Goal: Use online tool/utility: Utilize a website feature to perform a specific function

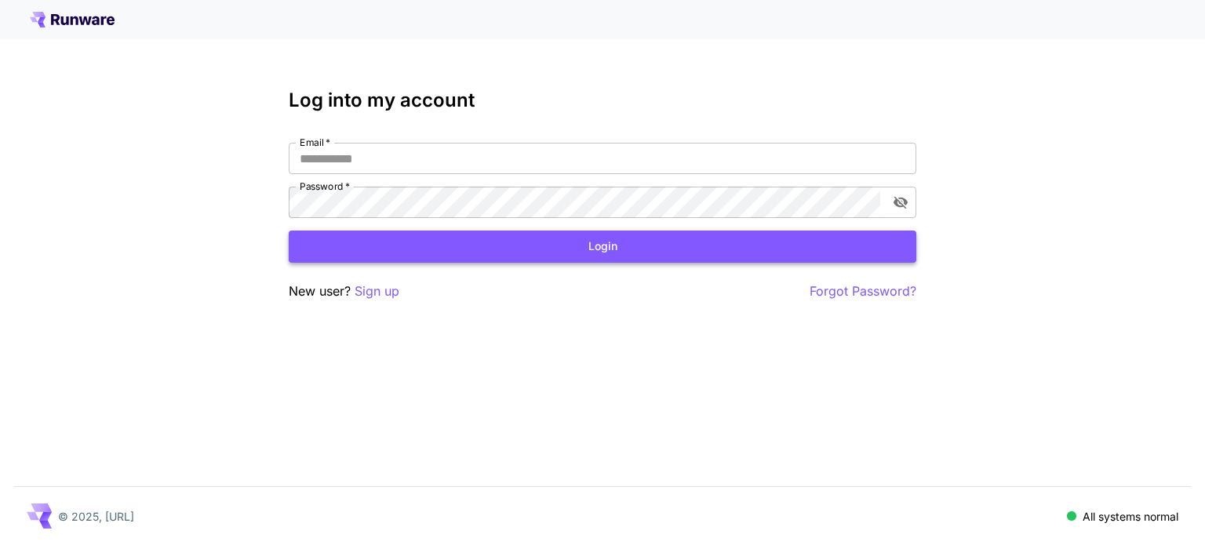
type input "*********"
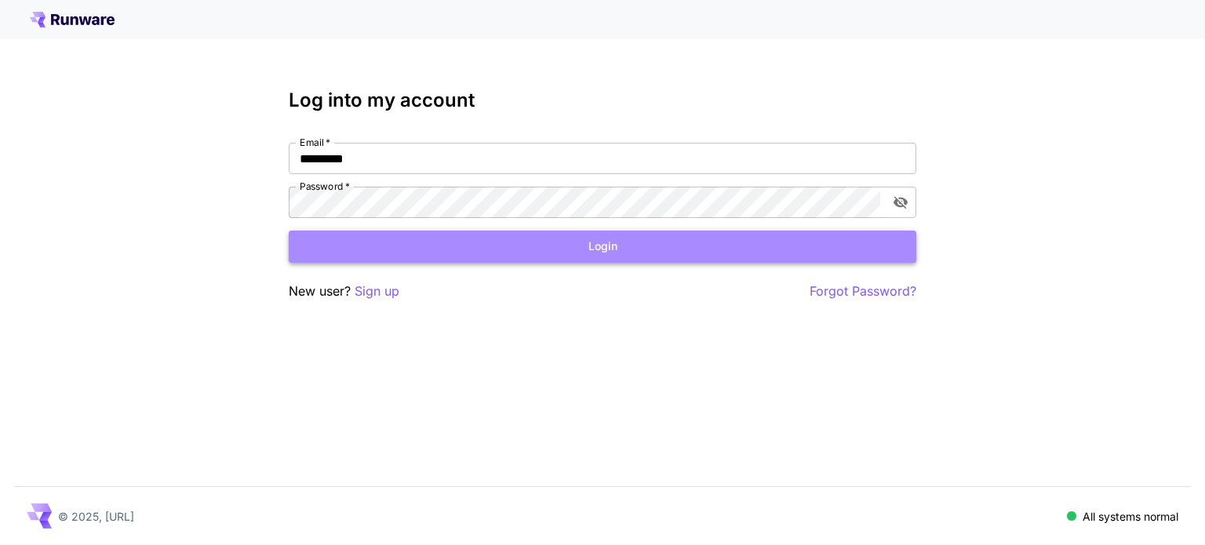
click at [775, 247] on button "Login" at bounding box center [603, 247] width 628 height 32
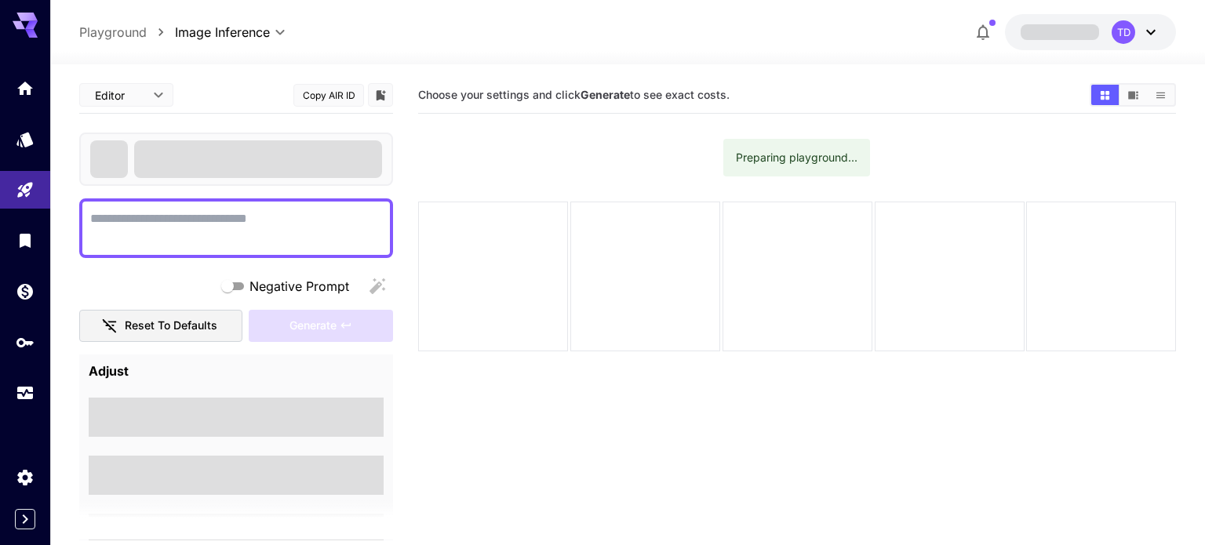
type textarea "**********"
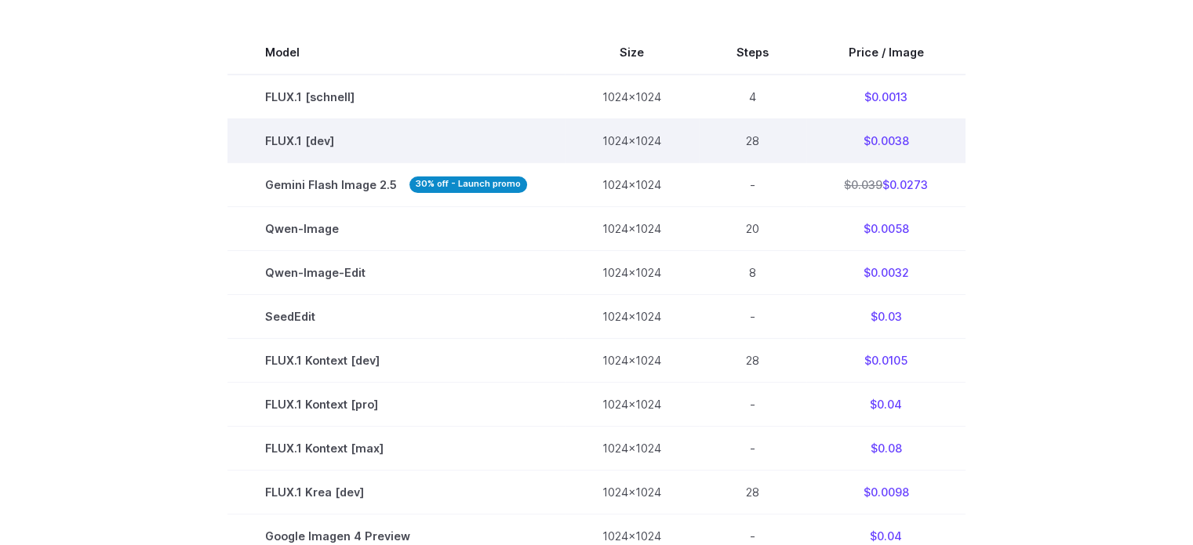
scroll to position [523, 0]
